Goal: Use online tool/utility

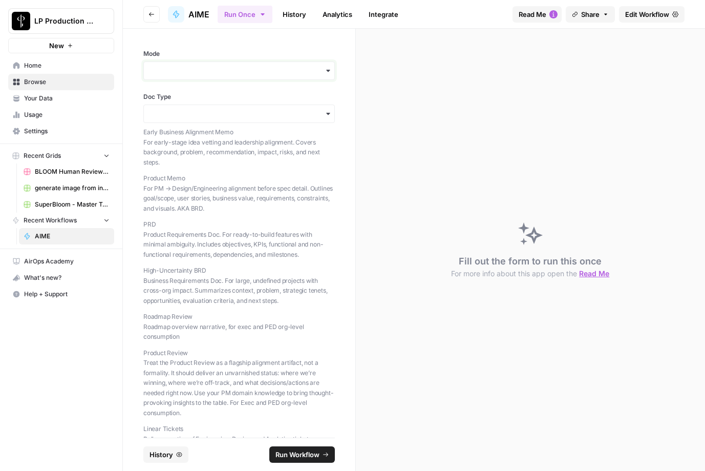
click at [201, 68] on input "Mode" at bounding box center [239, 71] width 178 height 10
click at [186, 96] on div "Generate" at bounding box center [239, 98] width 190 height 19
click at [186, 75] on input "Mode" at bounding box center [239, 71] width 178 height 10
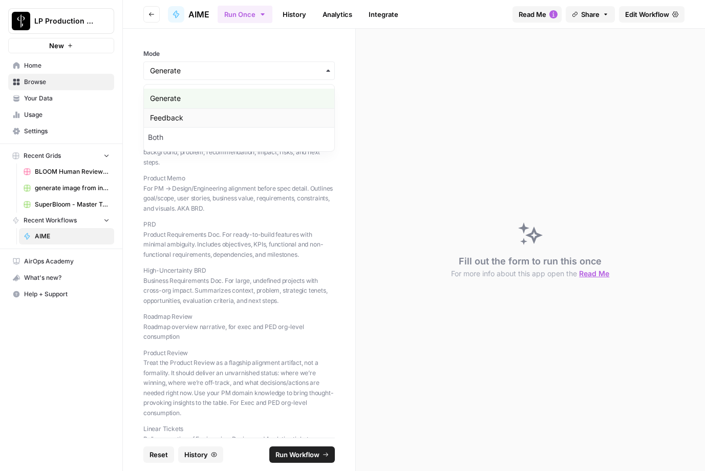
click at [190, 115] on div "Feedback" at bounding box center [239, 117] width 190 height 19
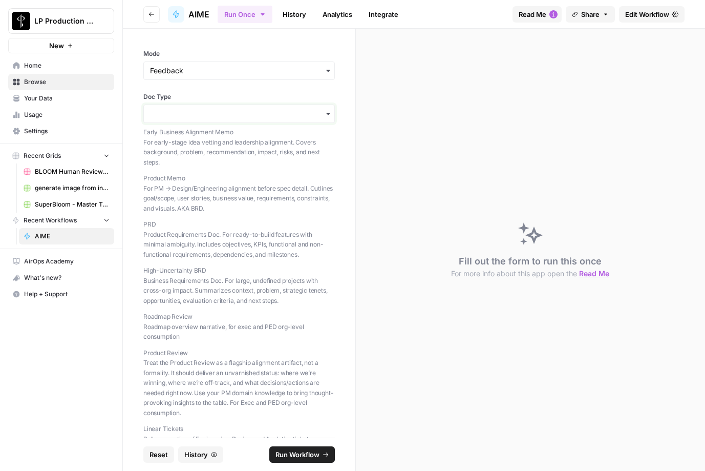
click at [193, 114] on input "Doc Type" at bounding box center [239, 114] width 178 height 10
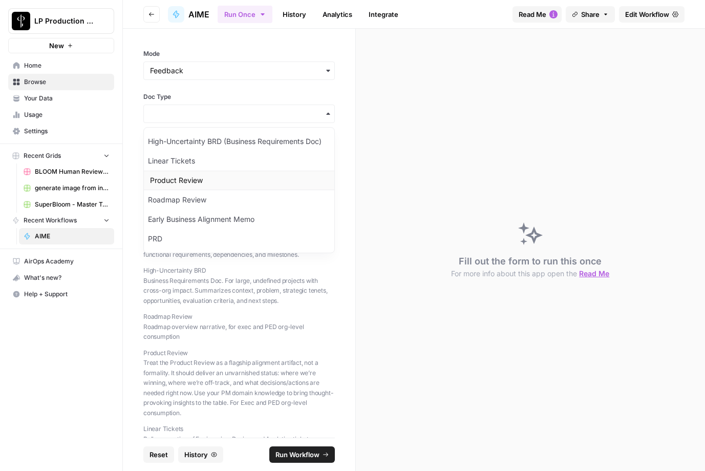
click at [202, 183] on div "Product Review" at bounding box center [239, 180] width 190 height 19
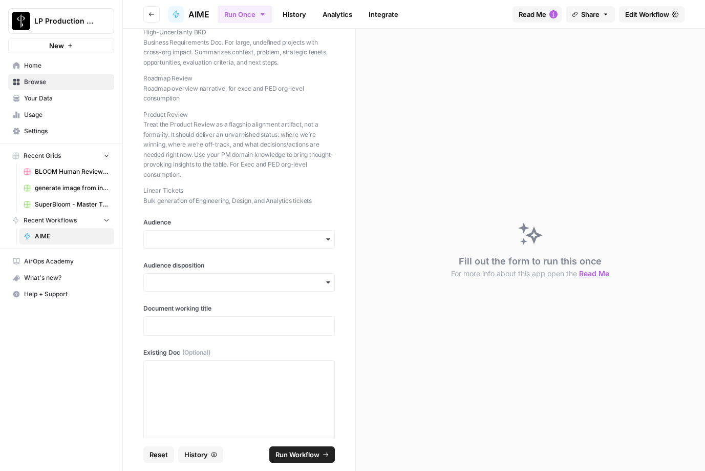
scroll to position [324, 0]
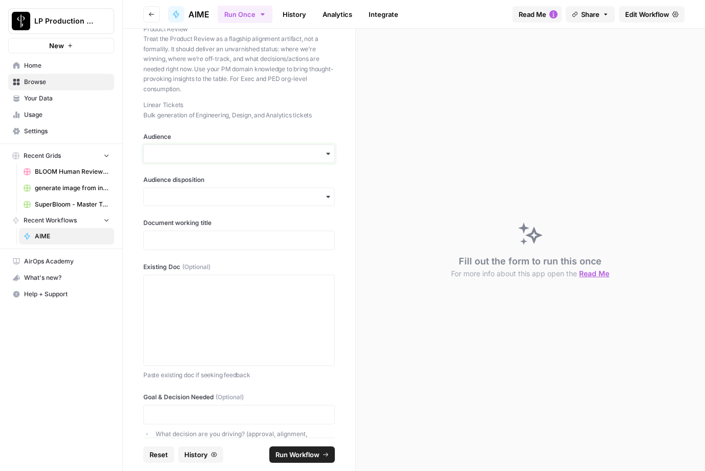
click at [201, 148] on input "Audience" at bounding box center [239, 153] width 178 height 10
click at [174, 182] on div "Execs" at bounding box center [239, 181] width 190 height 19
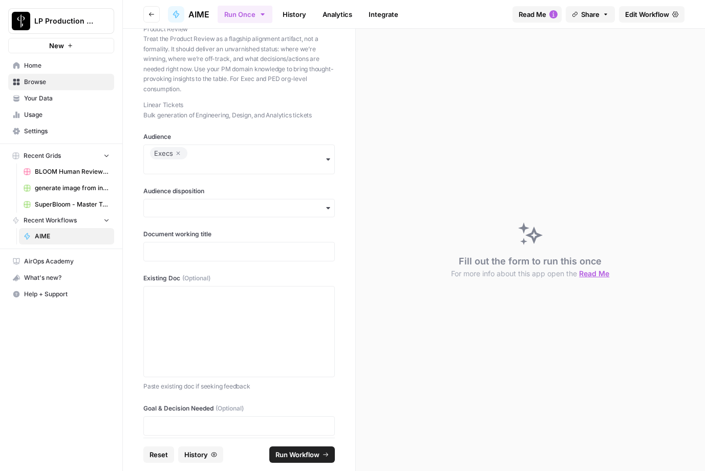
scroll to position [396, 0]
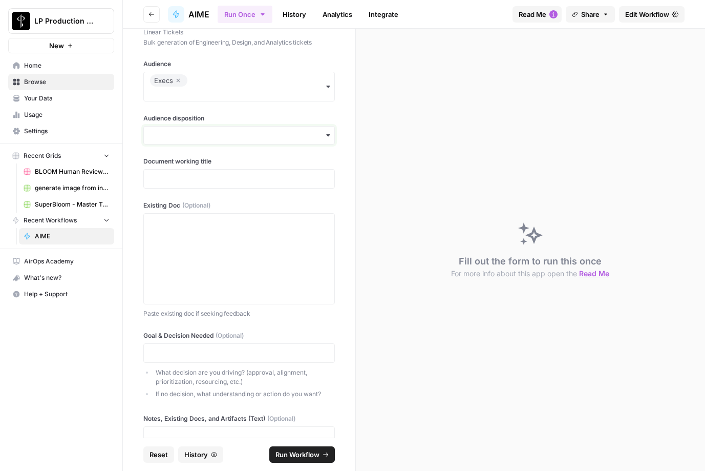
click at [198, 136] on input "Audience disposition" at bounding box center [239, 135] width 178 height 10
click at [183, 179] on div "Neutral" at bounding box center [239, 182] width 190 height 19
click at [182, 183] on p at bounding box center [239, 179] width 178 height 10
click at [247, 236] on div at bounding box center [239, 259] width 178 height 82
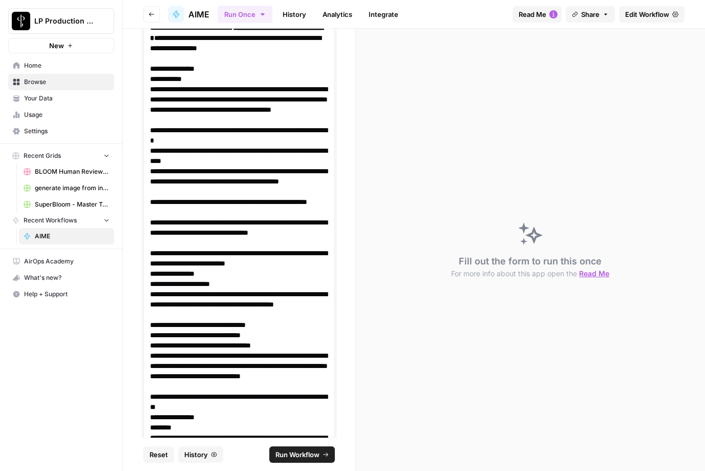
scroll to position [1235, 0]
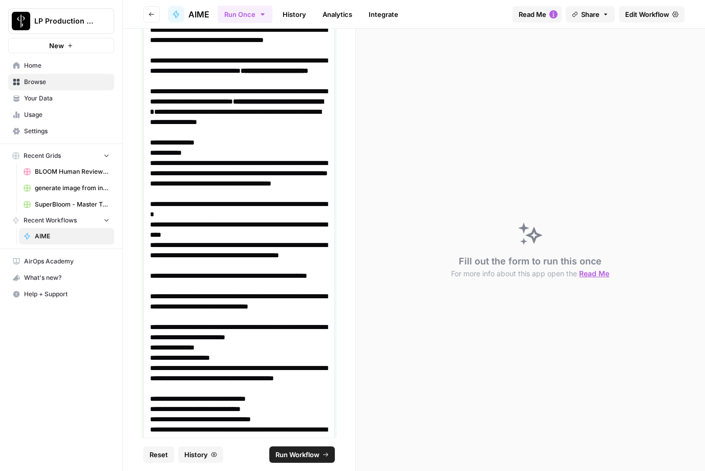
click at [252, 284] on p "**********" at bounding box center [239, 280] width 178 height 20
click at [244, 135] on p "**********" at bounding box center [239, 111] width 178 height 51
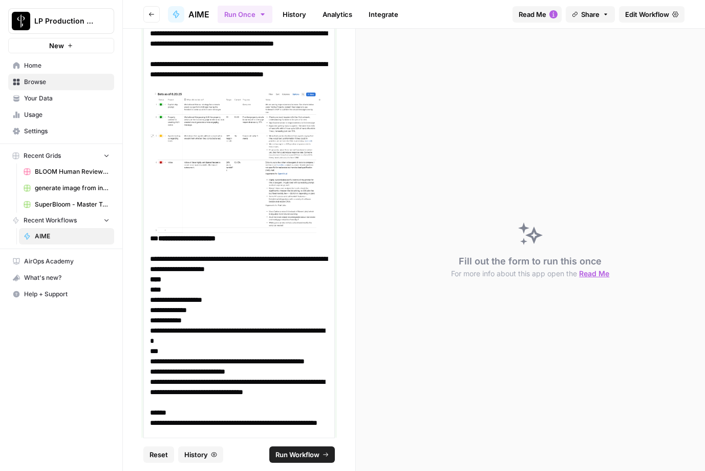
scroll to position [2605, 0]
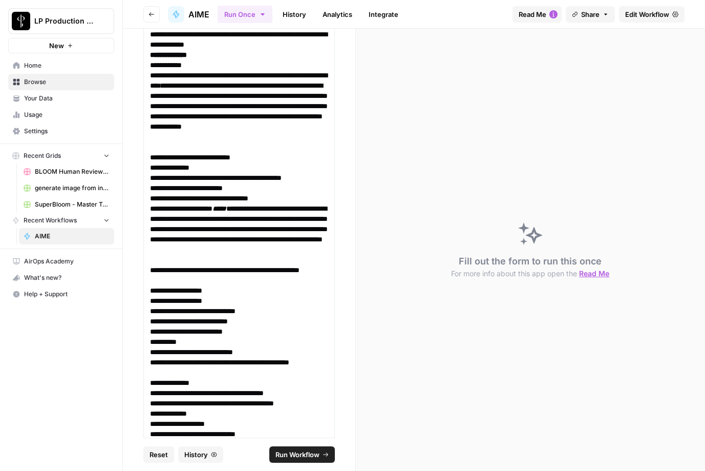
click at [305, 455] on span "Run Workflow" at bounding box center [297, 454] width 44 height 10
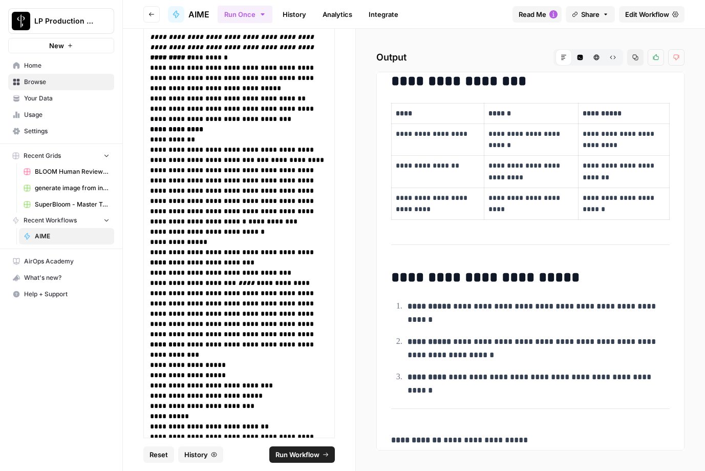
scroll to position [2566, 0]
